Goal: Information Seeking & Learning: Learn about a topic

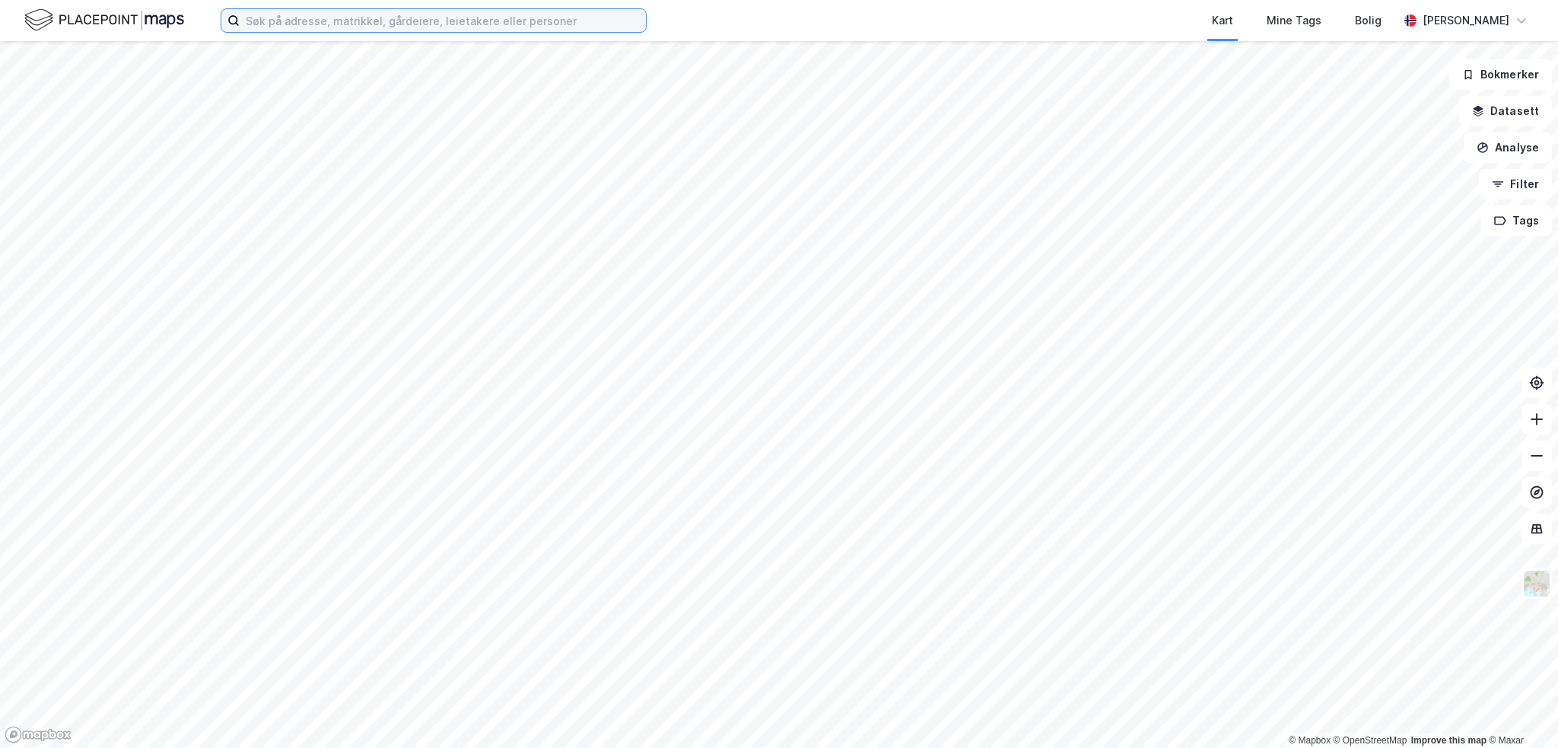
click at [288, 21] on input at bounding box center [443, 20] width 406 height 23
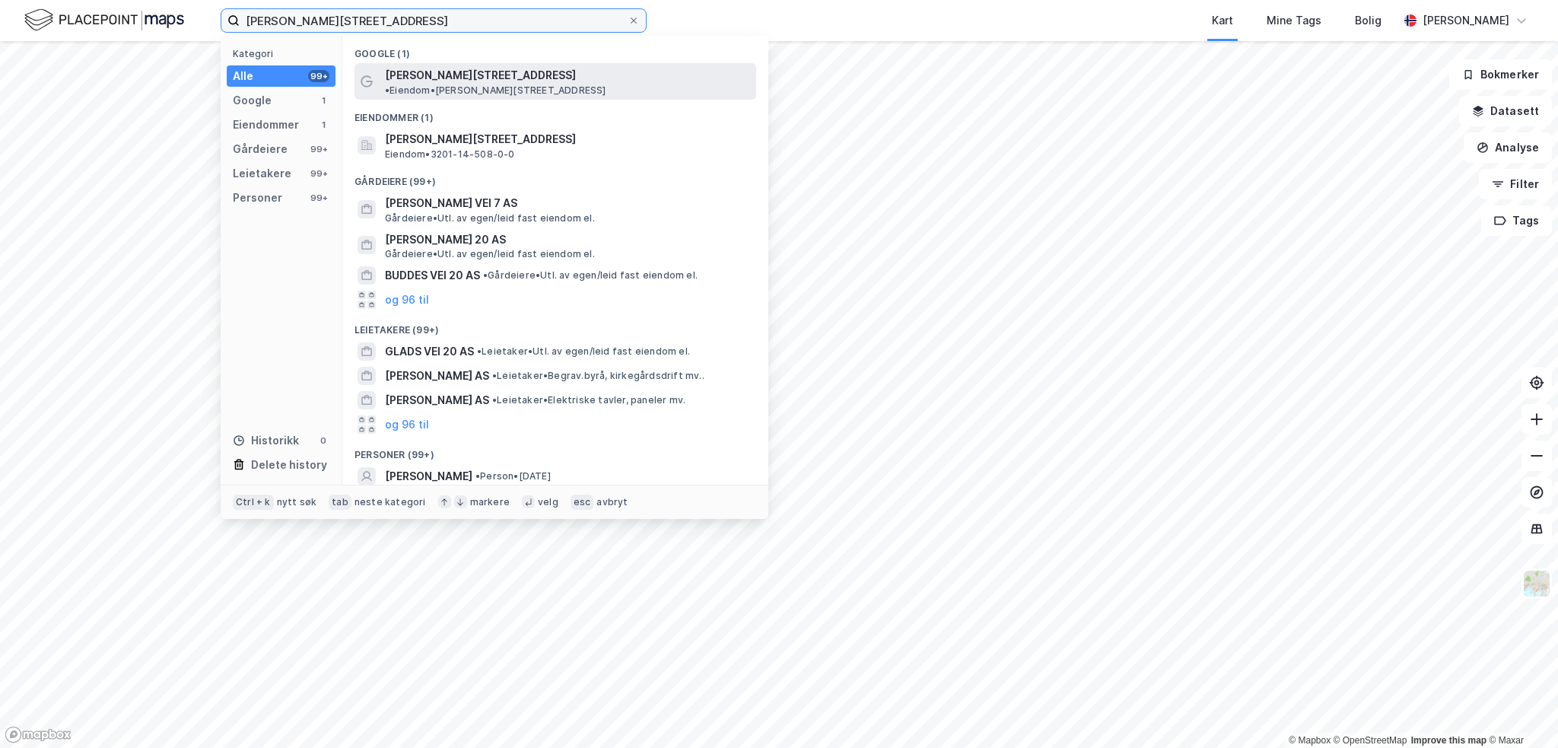
type input "[PERSON_NAME][STREET_ADDRESS]"
click at [442, 75] on span "[PERSON_NAME][STREET_ADDRESS]" at bounding box center [480, 75] width 191 height 18
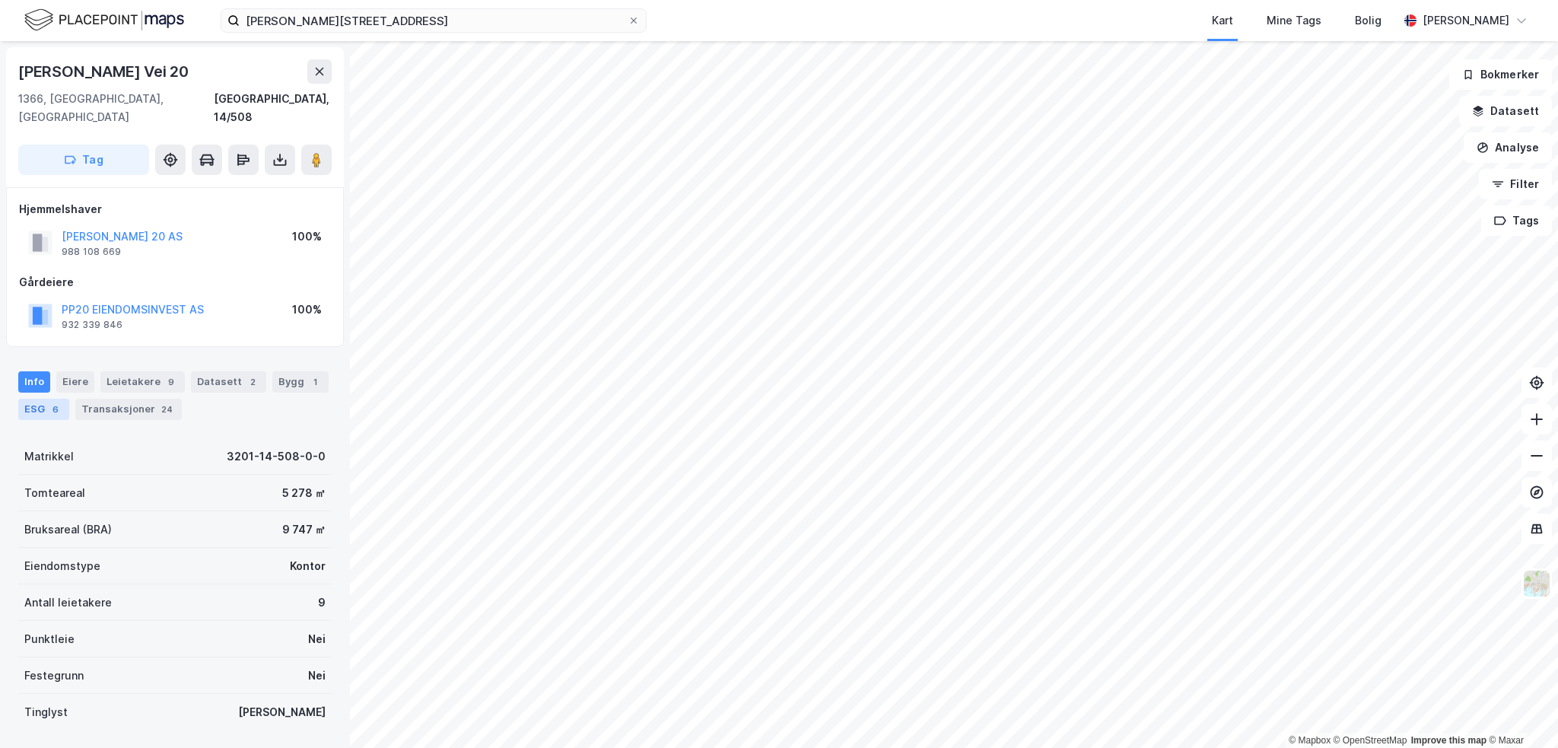
click at [46, 399] on div "ESG 6" at bounding box center [43, 409] width 51 height 21
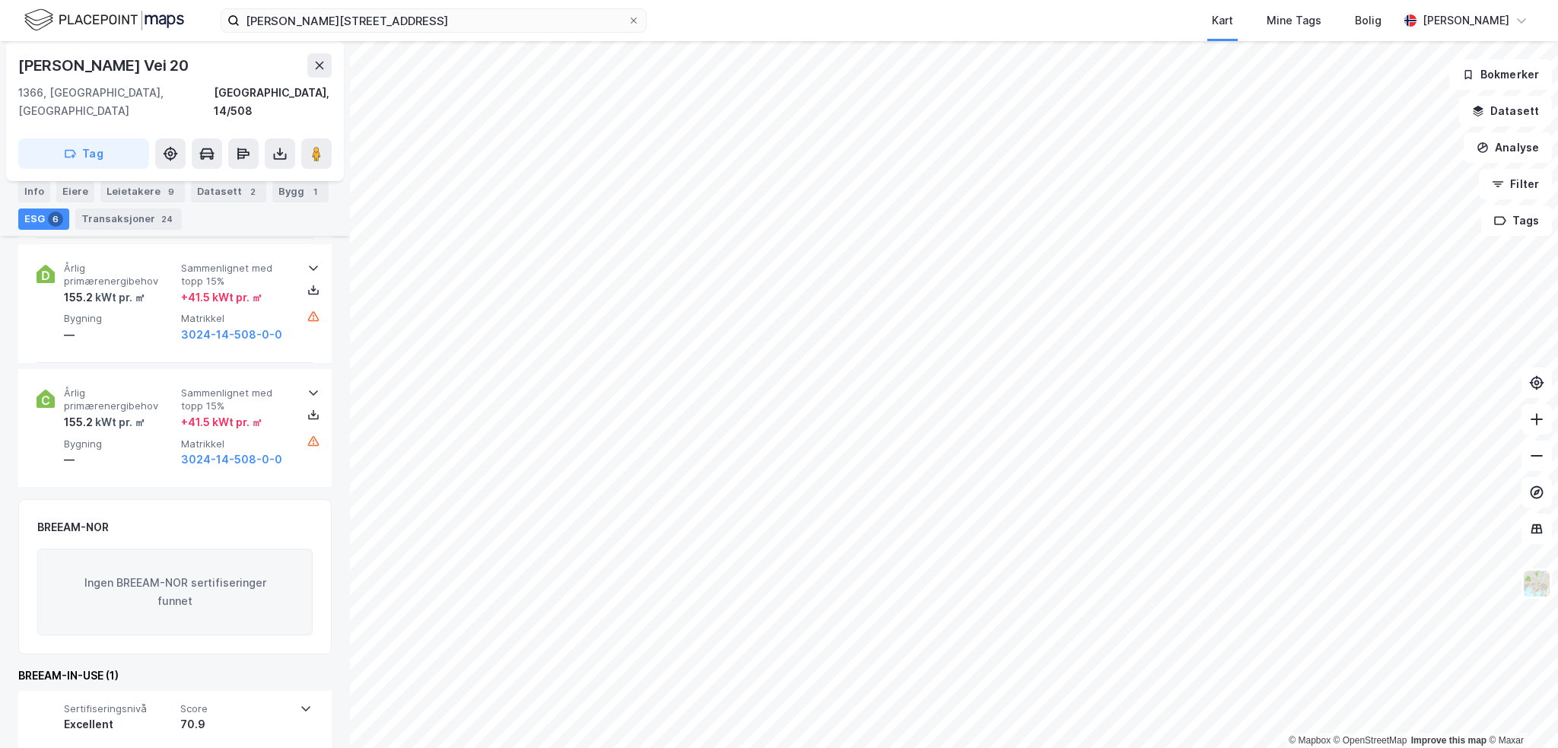
scroll to position [938, 0]
